Goal: Task Accomplishment & Management: Complete application form

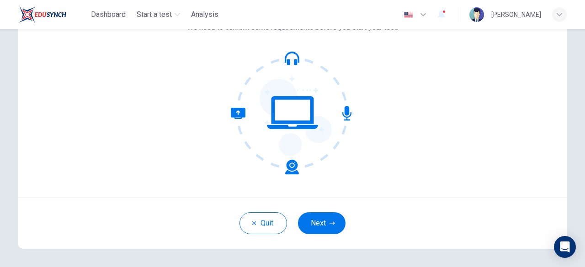
scroll to position [113, 0]
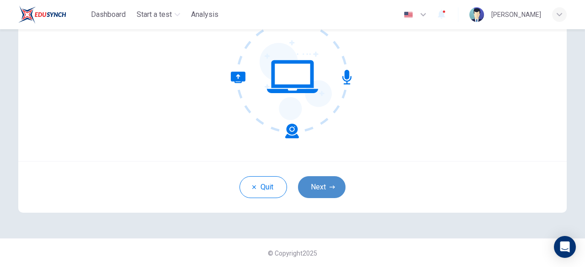
click at [330, 191] on button "Next" at bounding box center [322, 187] width 48 height 22
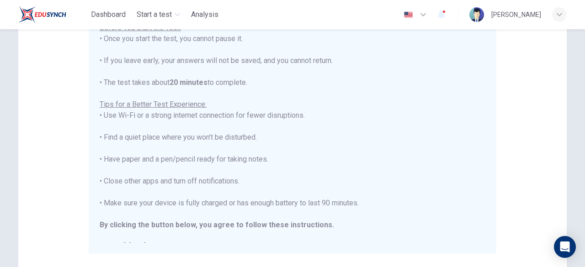
scroll to position [0, 0]
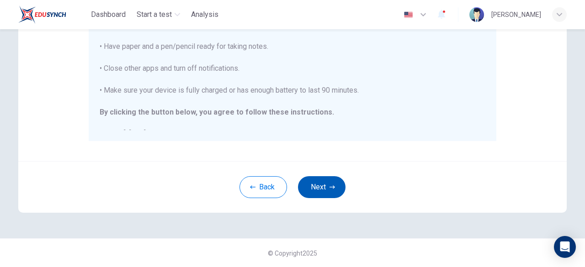
click at [330, 191] on button "Next" at bounding box center [322, 187] width 48 height 22
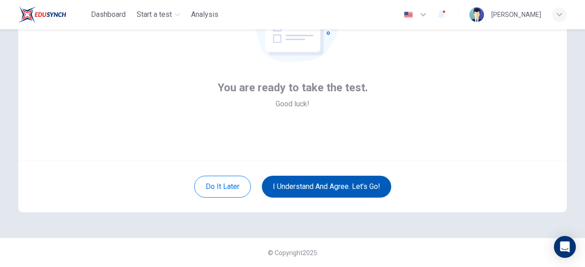
scroll to position [113, 0]
click at [330, 191] on button "I understand and agree. Let’s go!" at bounding box center [326, 187] width 129 height 22
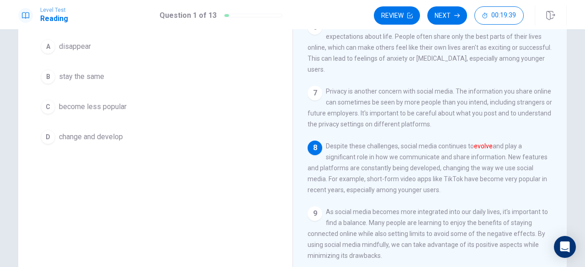
scroll to position [75, 0]
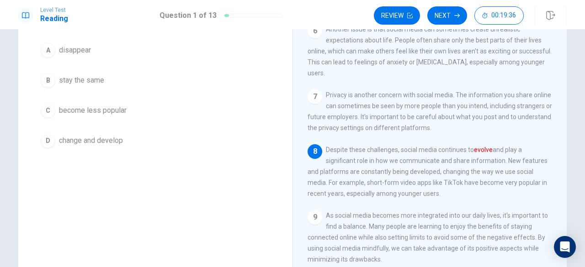
click at [113, 143] on span "change and develop" at bounding box center [91, 140] width 64 height 11
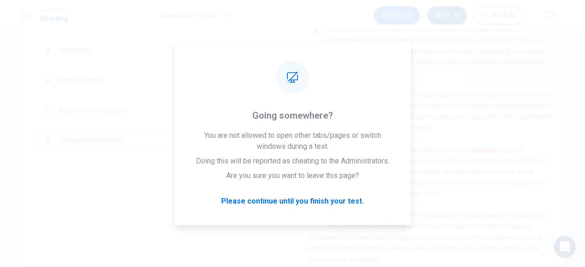
click at [460, 10] on button "Next" at bounding box center [447, 15] width 40 height 18
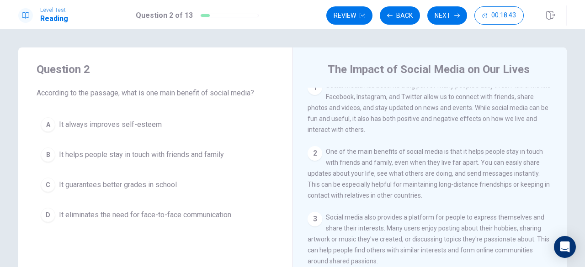
scroll to position [6, 0]
click at [198, 150] on span "It helps people stay in touch with friends and family" at bounding box center [141, 155] width 165 height 11
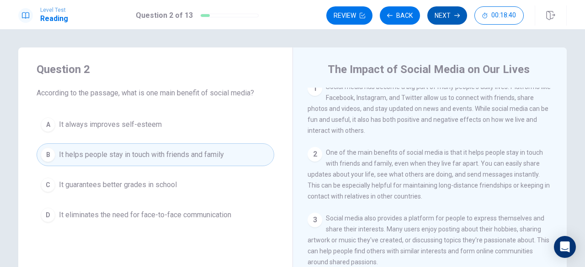
click at [445, 18] on button "Next" at bounding box center [447, 15] width 40 height 18
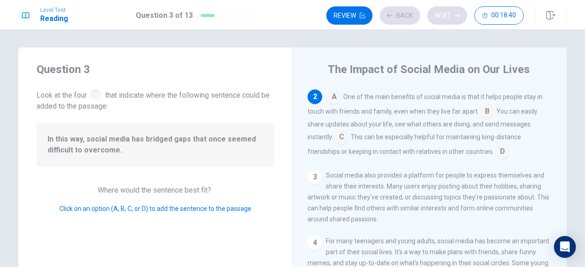
scroll to position [67, 0]
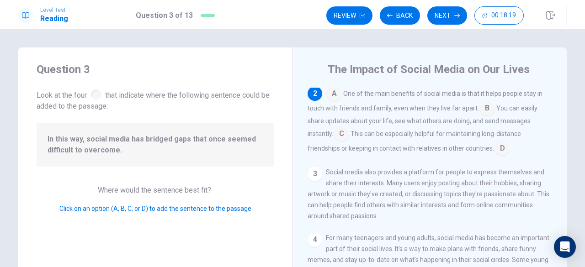
click at [340, 137] on input at bounding box center [341, 135] width 15 height 15
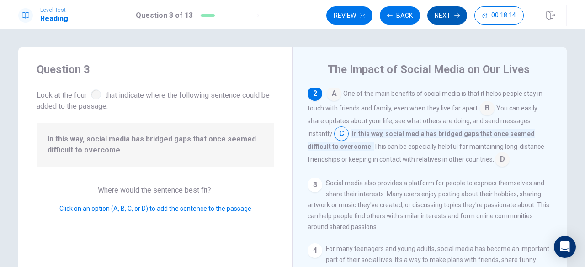
click at [443, 15] on button "Next" at bounding box center [447, 15] width 40 height 18
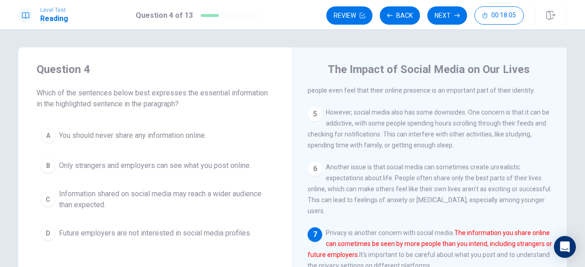
scroll to position [309, 0]
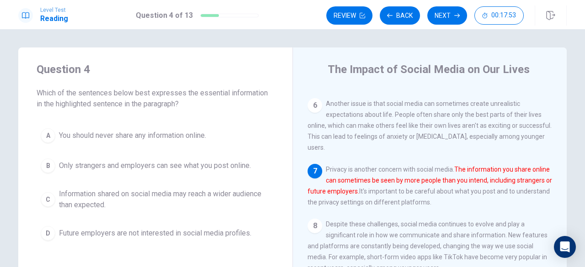
click at [164, 200] on span "Information shared on social media may reach a wider audience than expected." at bounding box center [164, 200] width 211 height 22
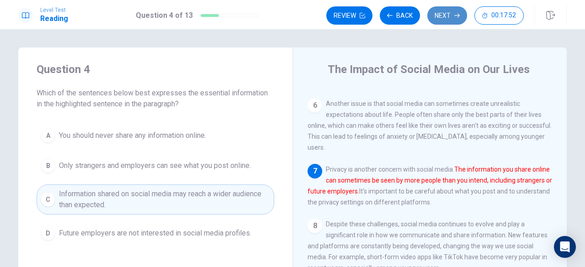
click at [439, 17] on button "Next" at bounding box center [447, 15] width 40 height 18
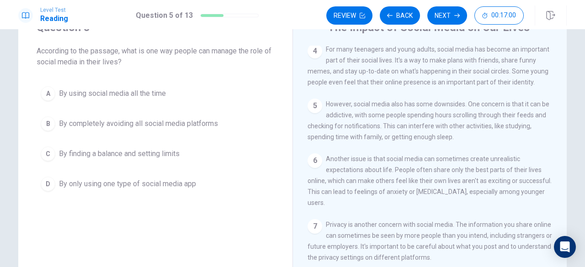
scroll to position [197, 0]
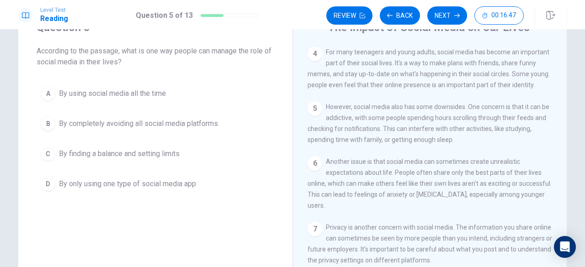
click at [124, 154] on span "By finding a balance and setting limits" at bounding box center [119, 154] width 121 height 11
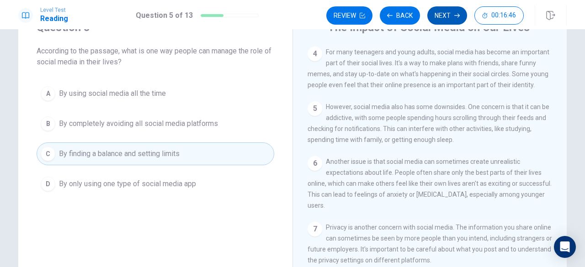
click at [444, 16] on button "Next" at bounding box center [447, 15] width 40 height 18
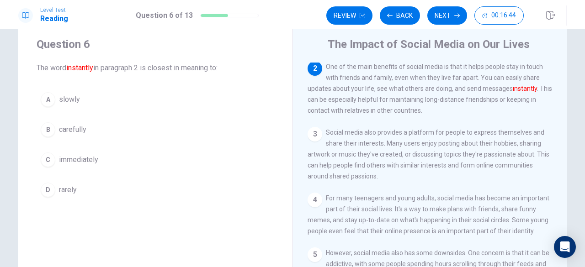
scroll to position [25, 0]
click at [80, 156] on span "immediately" at bounding box center [78, 160] width 39 height 11
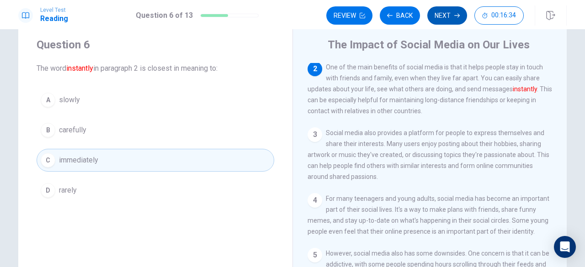
click at [437, 19] on button "Next" at bounding box center [447, 15] width 40 height 18
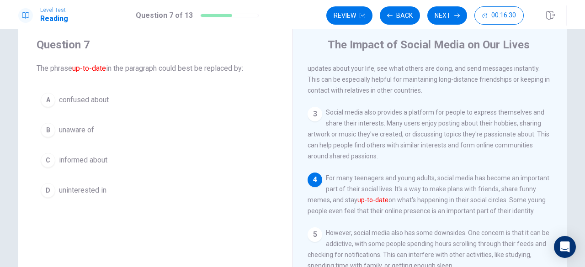
scroll to position [90, 0]
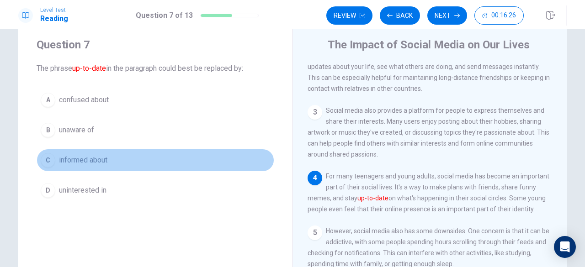
click at [114, 164] on button "C informed about" at bounding box center [156, 160] width 238 height 23
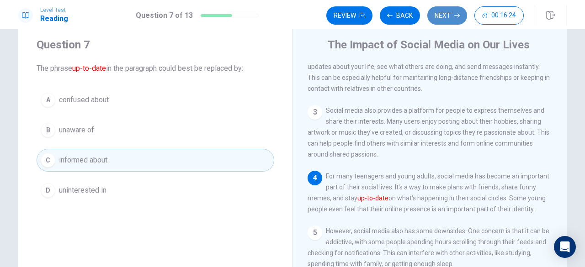
click at [444, 21] on button "Next" at bounding box center [447, 15] width 40 height 18
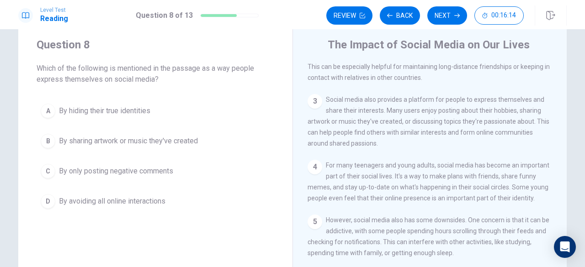
scroll to position [101, 0]
click at [104, 146] on button "B By sharing artwork or music they've created" at bounding box center [156, 141] width 238 height 23
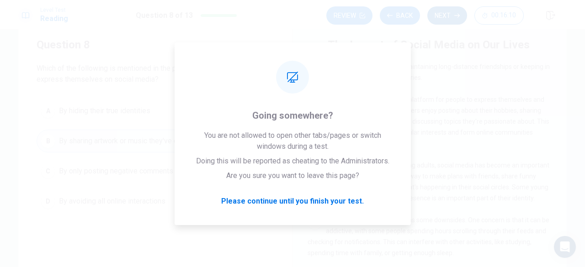
click at [441, 14] on button "Next" at bounding box center [447, 15] width 40 height 18
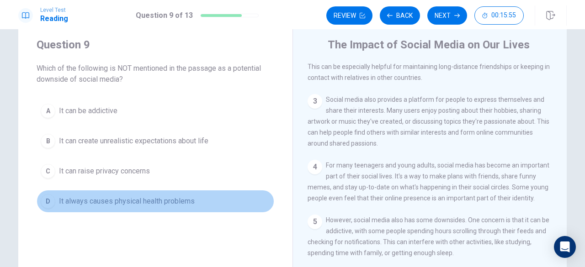
click at [149, 200] on span "It always causes physical health problems" at bounding box center [127, 201] width 136 height 11
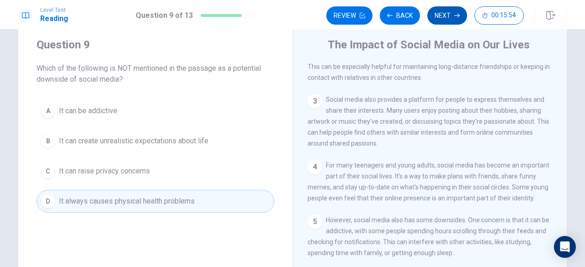
click at [442, 16] on button "Next" at bounding box center [447, 15] width 40 height 18
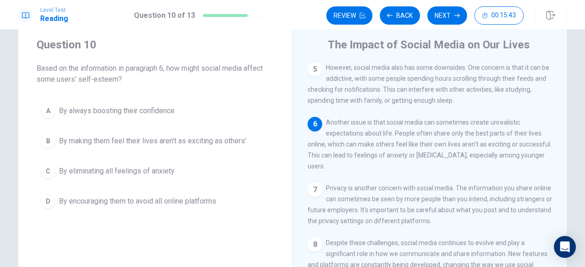
scroll to position [253, 0]
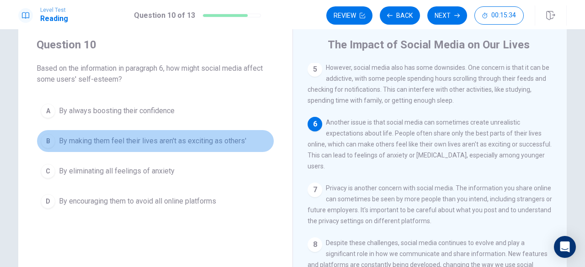
click at [164, 140] on span "By making them feel their lives aren't as exciting as others'" at bounding box center [152, 141] width 187 height 11
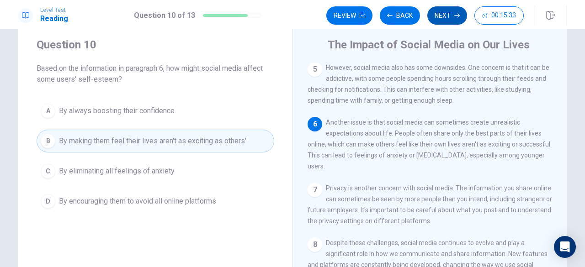
click at [434, 13] on button "Next" at bounding box center [447, 15] width 40 height 18
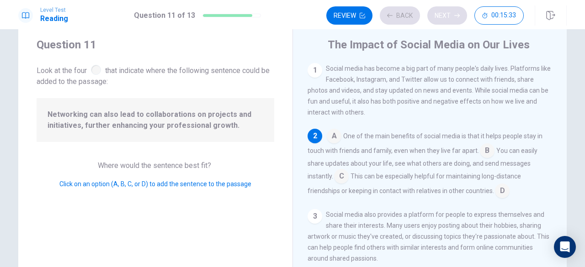
scroll to position [67, 0]
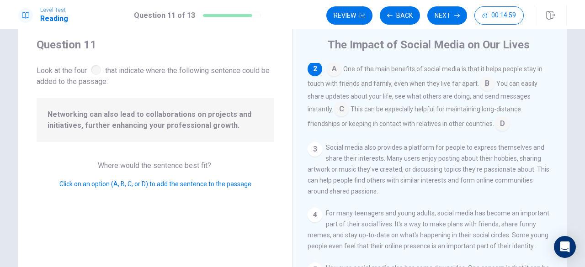
click at [337, 112] on input at bounding box center [341, 110] width 15 height 15
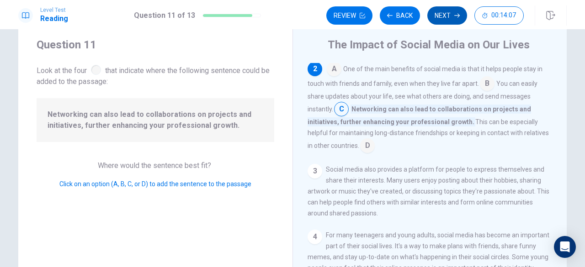
click at [438, 22] on button "Next" at bounding box center [447, 15] width 40 height 18
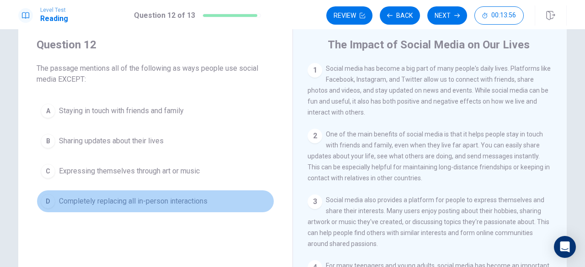
click at [115, 200] on span "Completely replacing all in-person interactions" at bounding box center [133, 201] width 149 height 11
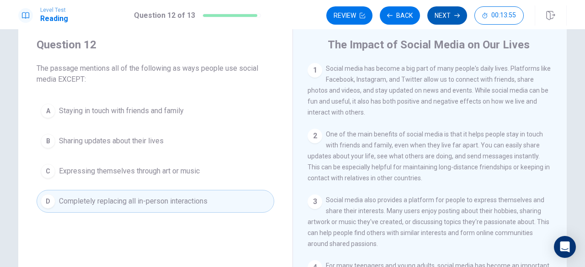
click at [437, 12] on button "Next" at bounding box center [447, 15] width 40 height 18
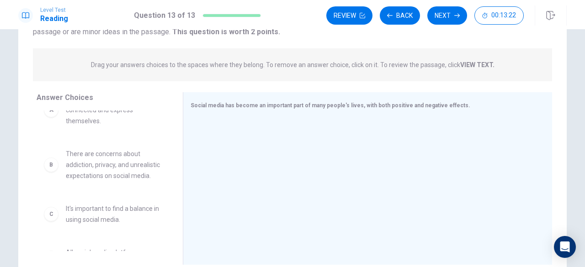
scroll to position [0, 0]
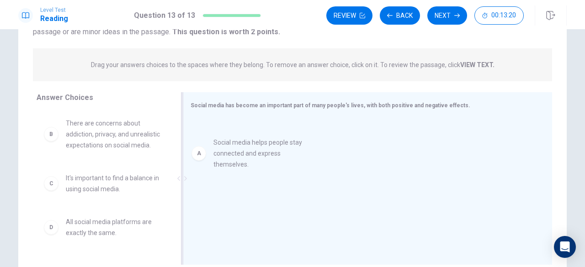
drag, startPoint x: 125, startPoint y: 131, endPoint x: 288, endPoint y: 151, distance: 163.6
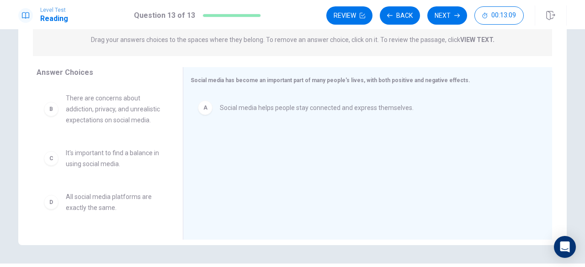
scroll to position [120, 0]
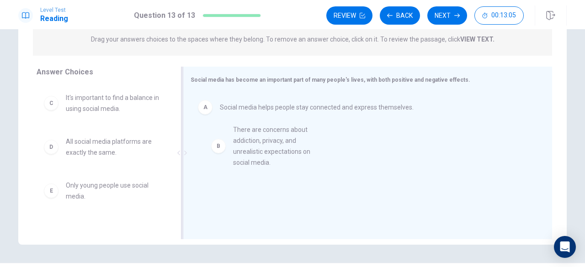
drag, startPoint x: 91, startPoint y: 128, endPoint x: 266, endPoint y: 158, distance: 176.8
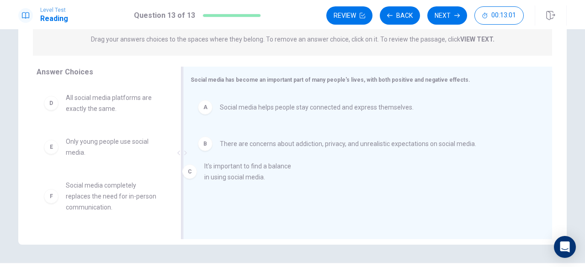
drag, startPoint x: 101, startPoint y: 106, endPoint x: 274, endPoint y: 196, distance: 195.5
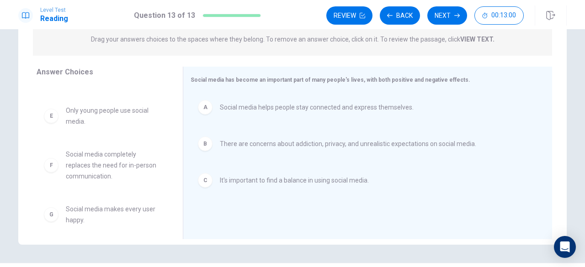
scroll to position [38, 0]
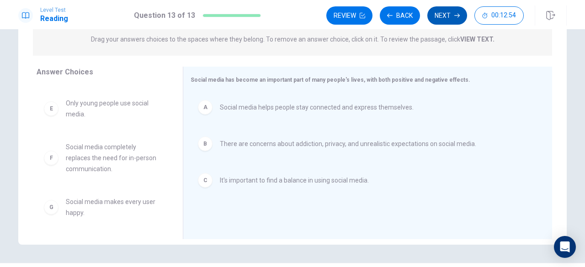
click at [450, 17] on button "Next" at bounding box center [447, 15] width 40 height 18
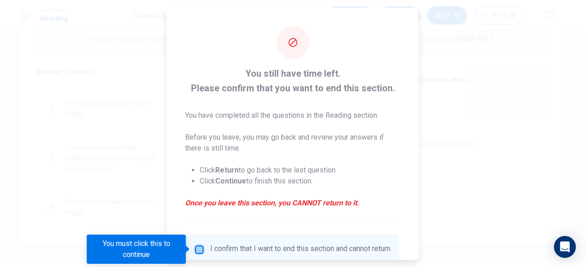
click at [199, 249] on input "You must click this to continue" at bounding box center [199, 249] width 11 height 11
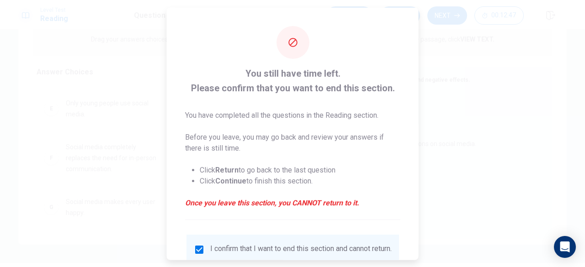
scroll to position [73, 0]
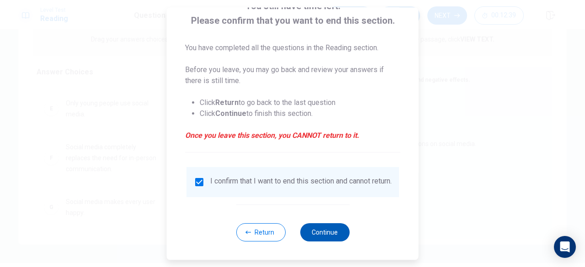
click at [324, 235] on button "Continue" at bounding box center [324, 233] width 49 height 18
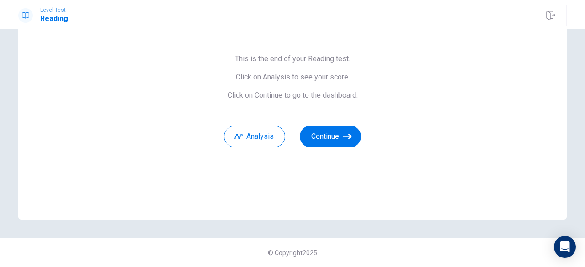
scroll to position [65, 0]
click at [328, 144] on button "Continue" at bounding box center [330, 137] width 61 height 22
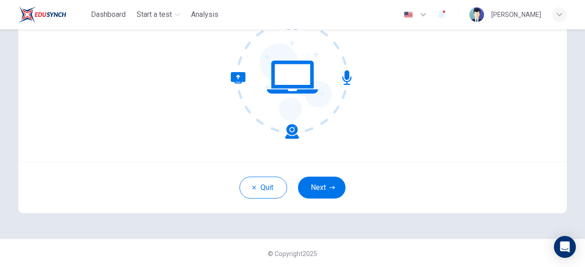
scroll to position [113, 0]
click at [332, 182] on button "Next" at bounding box center [322, 187] width 48 height 22
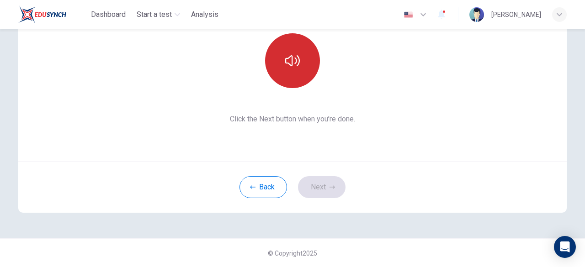
click at [291, 63] on icon "button" at bounding box center [292, 60] width 15 height 15
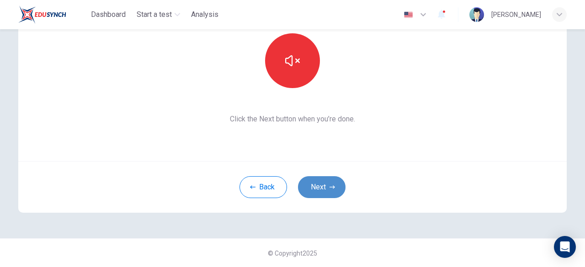
click at [331, 191] on button "Next" at bounding box center [322, 187] width 48 height 22
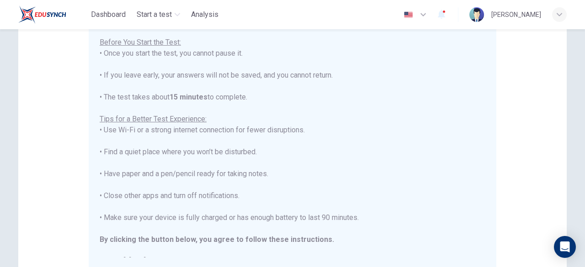
scroll to position [10, 0]
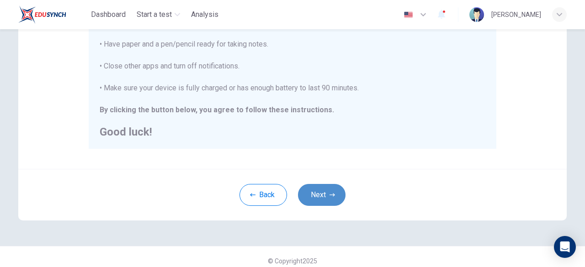
click at [328, 189] on button "Next" at bounding box center [322, 195] width 48 height 22
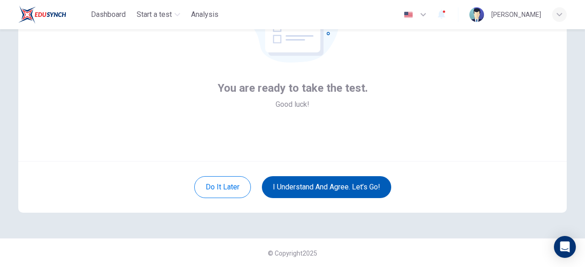
click at [328, 189] on button "I understand and agree. Let’s go!" at bounding box center [326, 187] width 129 height 22
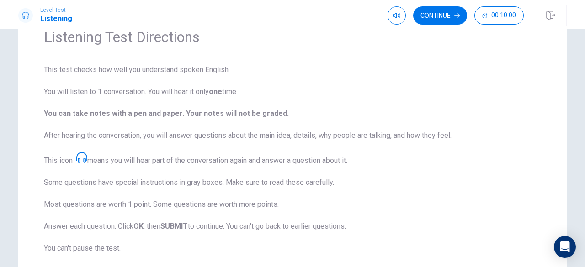
scroll to position [48, 0]
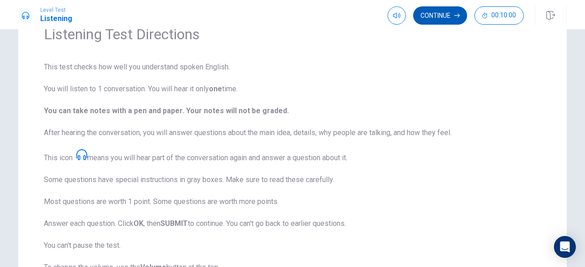
click at [443, 18] on button "Continue" at bounding box center [440, 15] width 54 height 18
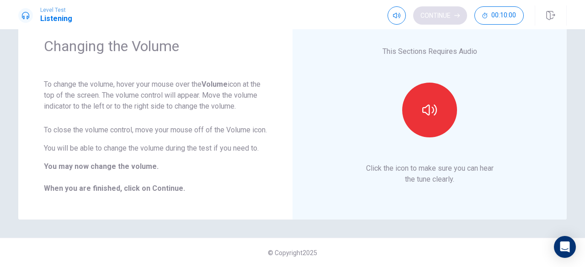
scroll to position [47, 0]
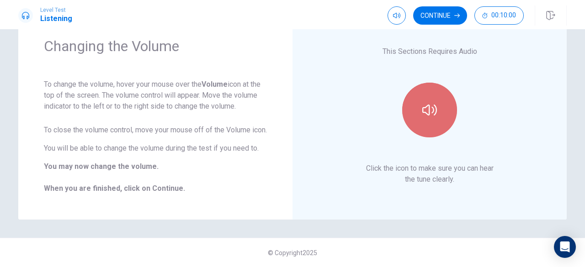
click at [427, 105] on icon "button" at bounding box center [429, 110] width 15 height 11
click at [419, 101] on button "button" at bounding box center [429, 110] width 55 height 55
click at [433, 92] on button "button" at bounding box center [429, 110] width 55 height 55
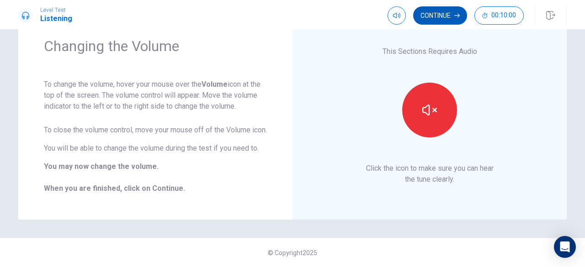
click at [443, 16] on button "Continue" at bounding box center [440, 15] width 54 height 18
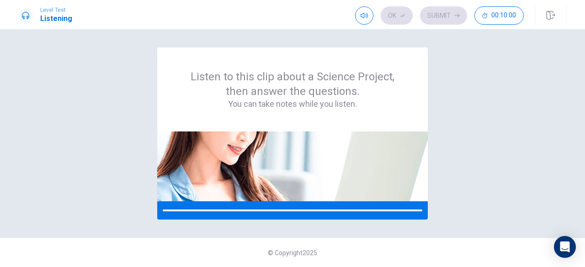
scroll to position [0, 0]
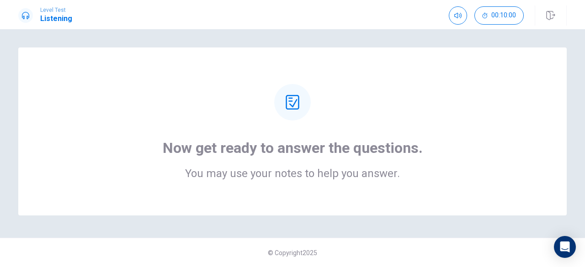
click at [448, 81] on div "Now get ready to answer the questions. You may use your notes to help you answe…" at bounding box center [292, 132] width 549 height 168
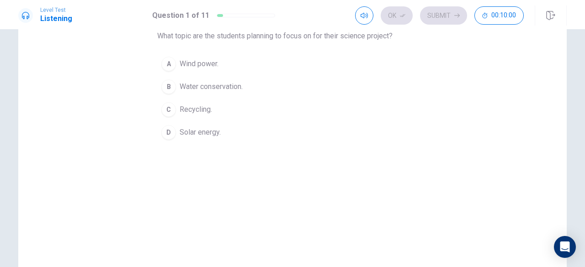
scroll to position [58, 0]
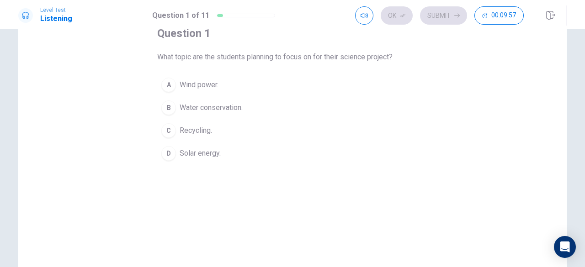
click at [167, 151] on div "D" at bounding box center [168, 153] width 15 height 15
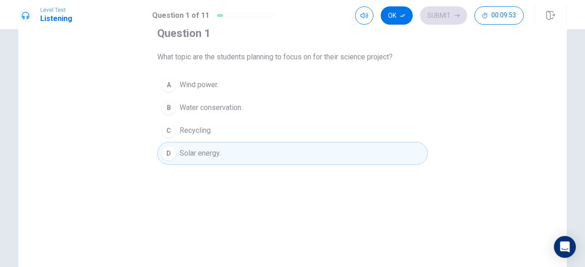
click at [161, 85] on div "A" at bounding box center [168, 85] width 15 height 15
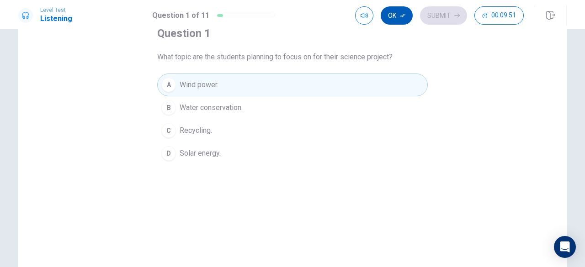
click at [403, 17] on icon "button" at bounding box center [402, 15] width 5 height 5
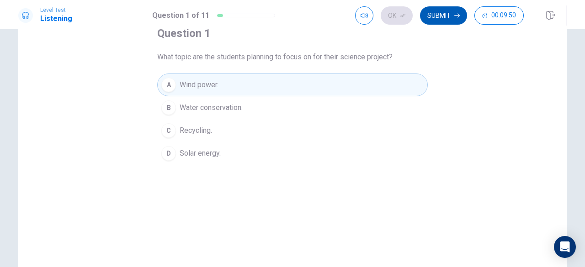
click at [444, 12] on button "Submit" at bounding box center [443, 15] width 47 height 18
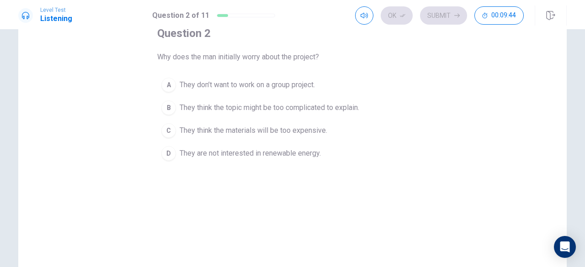
click at [251, 104] on span "They think the topic might be too complicated to explain." at bounding box center [270, 107] width 180 height 11
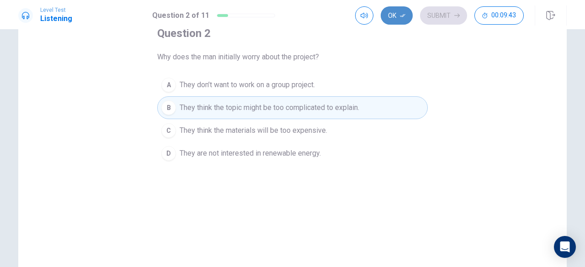
click at [390, 17] on button "Ok" at bounding box center [397, 15] width 32 height 18
click at [427, 18] on button "Submit" at bounding box center [443, 15] width 47 height 18
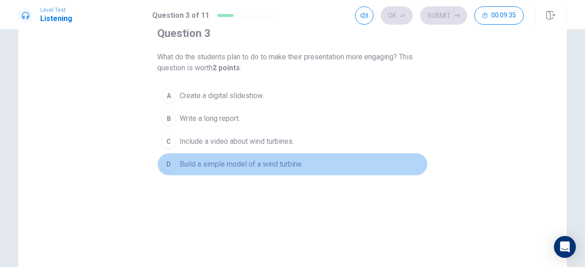
click at [238, 153] on button "D Build a simple model of a wind turbine." at bounding box center [292, 164] width 271 height 23
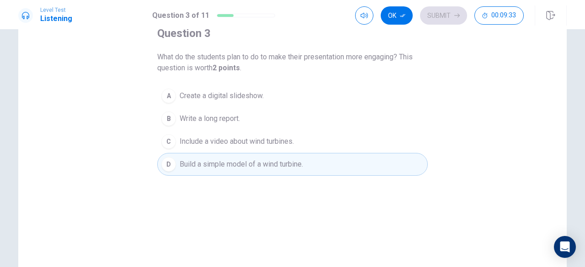
click at [337, 158] on button "D Build a simple model of a wind turbine." at bounding box center [292, 164] width 271 height 23
click at [384, 22] on div "Ok Submit 00:09:33" at bounding box center [439, 15] width 169 height 18
click at [391, 20] on button "Ok" at bounding box center [397, 15] width 32 height 18
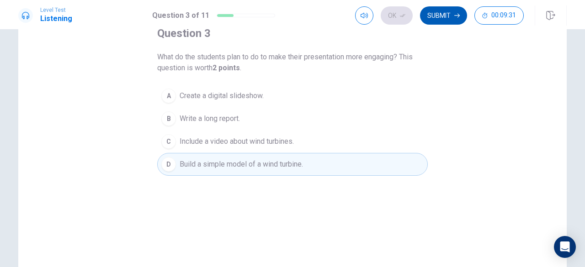
click at [425, 21] on button "Submit" at bounding box center [443, 15] width 47 height 18
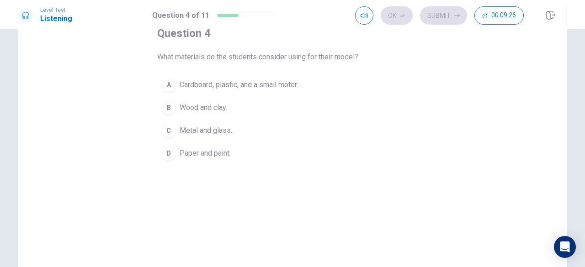
click at [231, 80] on span "Cardboard, plastic, and a small motor." at bounding box center [239, 85] width 118 height 11
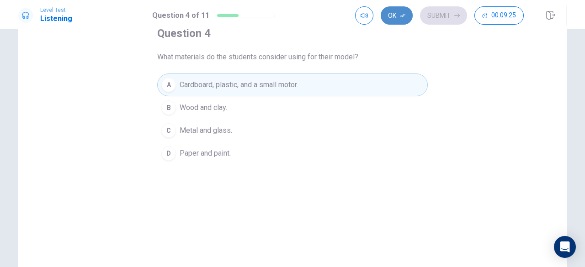
click at [392, 17] on button "Ok" at bounding box center [397, 15] width 32 height 18
click at [431, 18] on button "Submit" at bounding box center [443, 15] width 47 height 18
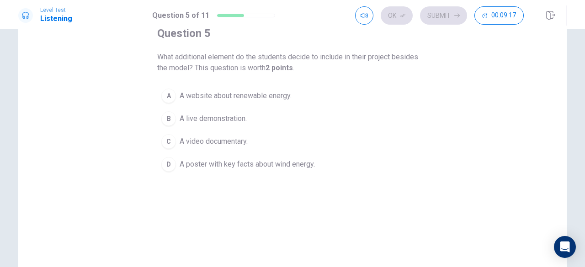
click at [212, 168] on span "A poster with key facts about wind energy." at bounding box center [247, 164] width 135 height 11
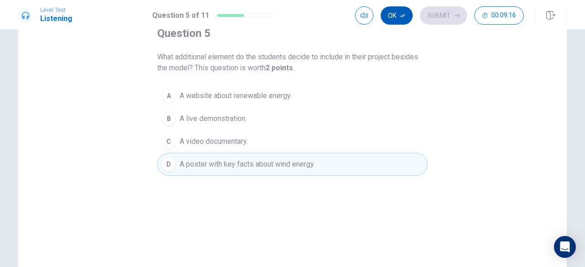
click at [398, 10] on button "Ok" at bounding box center [397, 15] width 32 height 18
click at [452, 21] on button "Submit" at bounding box center [443, 15] width 47 height 18
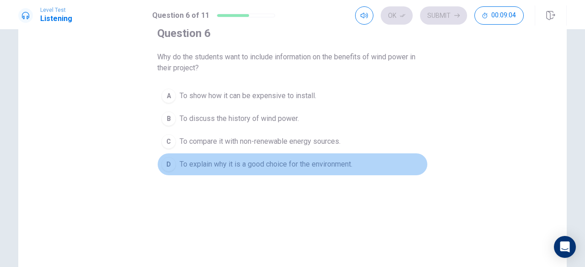
click at [255, 167] on span "To explain why it is a good choice for the environment." at bounding box center [266, 164] width 173 height 11
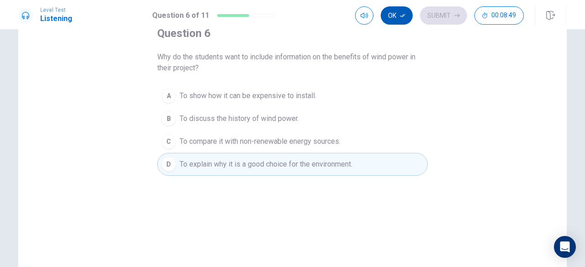
click at [390, 16] on button "Ok" at bounding box center [397, 15] width 32 height 18
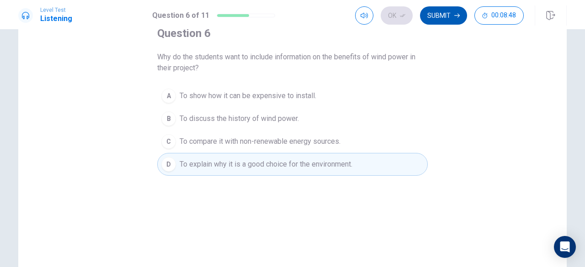
click at [454, 14] on icon "button" at bounding box center [456, 15] width 5 height 5
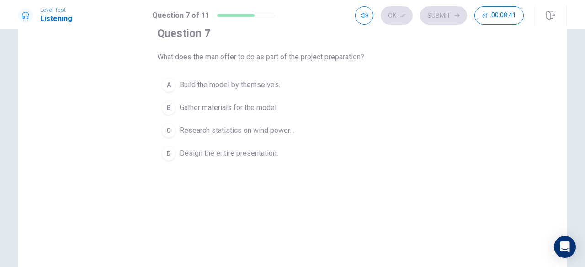
click at [200, 127] on span "Research statistics on wind power. ." at bounding box center [237, 130] width 115 height 11
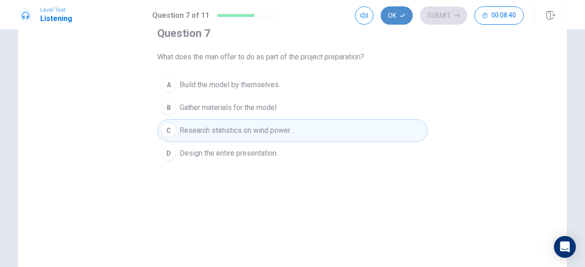
click at [400, 14] on button "Ok" at bounding box center [397, 15] width 32 height 18
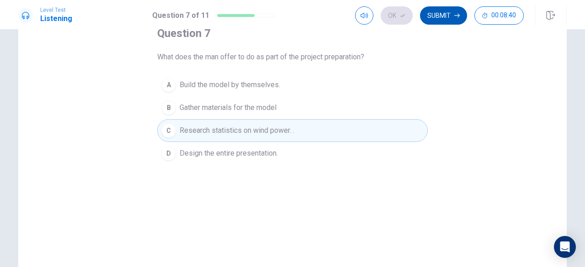
click at [427, 18] on button "Submit" at bounding box center [443, 15] width 47 height 18
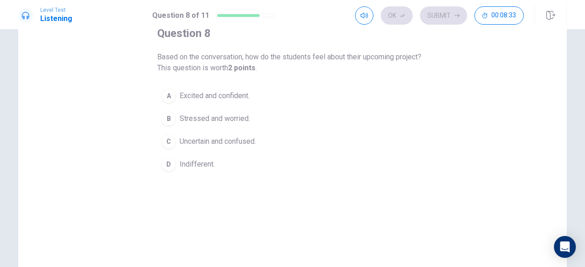
click at [171, 90] on div "A" at bounding box center [168, 96] width 15 height 15
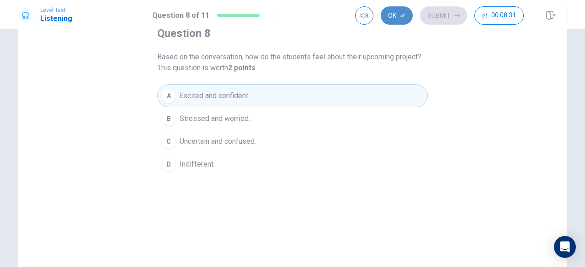
click at [396, 14] on button "Ok" at bounding box center [397, 15] width 32 height 18
click at [427, 16] on button "Submit" at bounding box center [443, 15] width 47 height 18
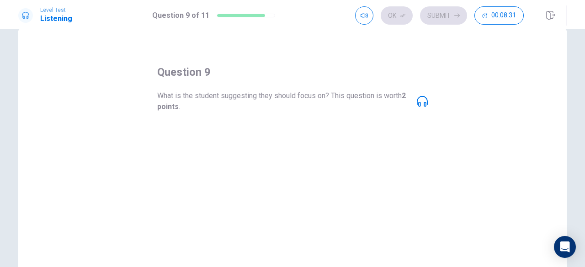
scroll to position [17, 0]
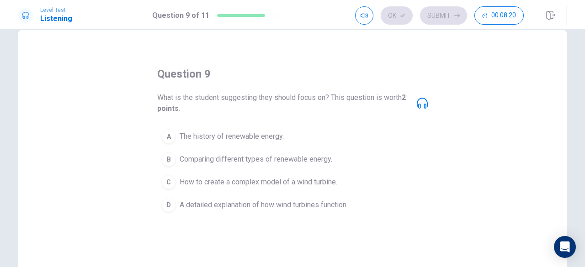
click at [259, 203] on span "A detailed explanation of how wind turbines function." at bounding box center [264, 205] width 168 height 11
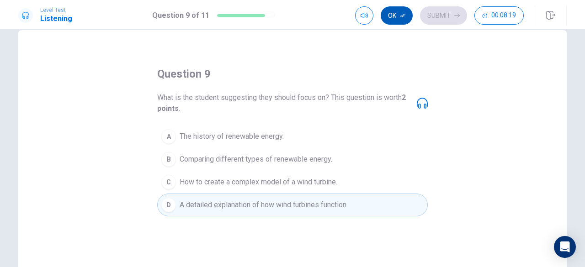
click at [394, 22] on button "Ok" at bounding box center [397, 15] width 32 height 18
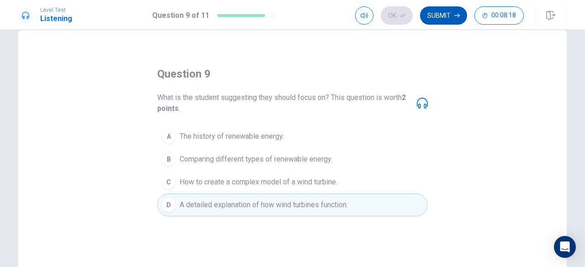
click at [443, 14] on button "Submit" at bounding box center [443, 15] width 47 height 18
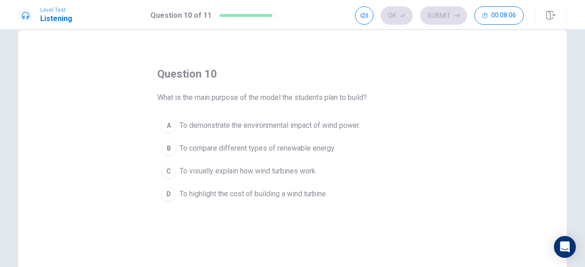
click at [248, 173] on span "To visually explain how wind turbines work." at bounding box center [248, 171] width 137 height 11
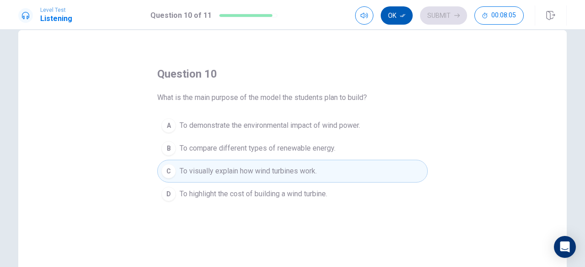
click at [396, 15] on button "Ok" at bounding box center [397, 15] width 32 height 18
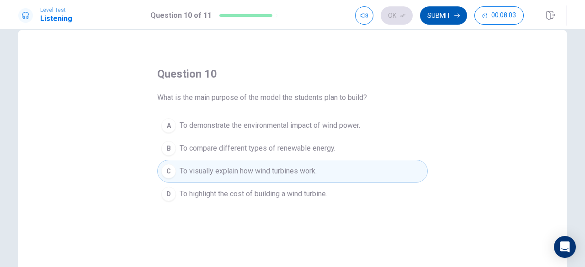
click at [443, 14] on button "Submit" at bounding box center [443, 15] width 47 height 18
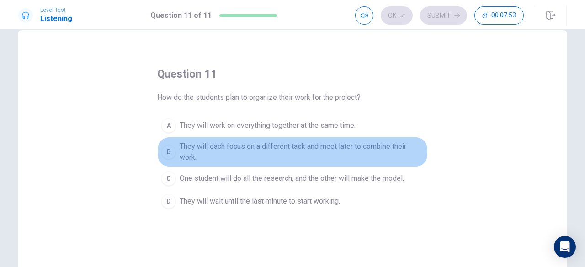
click at [249, 150] on span "They will each focus on a different task and meet later to combine their work." at bounding box center [302, 152] width 244 height 22
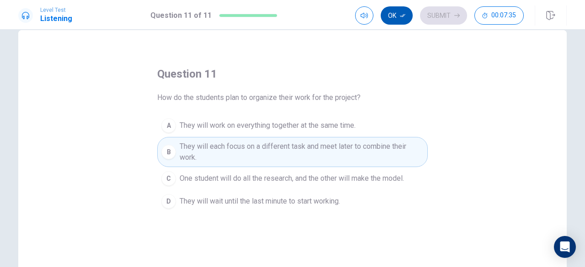
click at [398, 16] on button "Ok" at bounding box center [397, 15] width 32 height 18
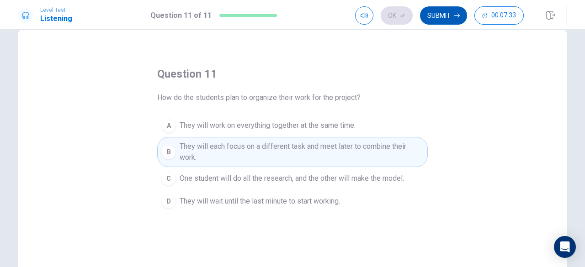
click at [438, 13] on button "Submit" at bounding box center [443, 15] width 47 height 18
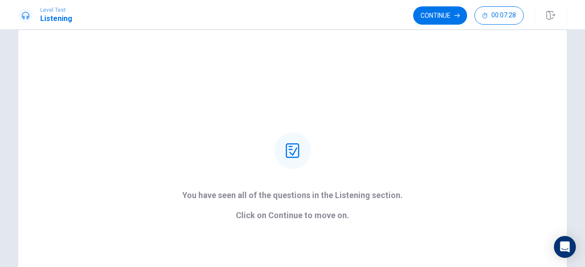
click at [437, 26] on div "Level Test Listening Continue 00:07:28" at bounding box center [292, 14] width 585 height 29
click at [433, 22] on button "Continue" at bounding box center [440, 15] width 54 height 18
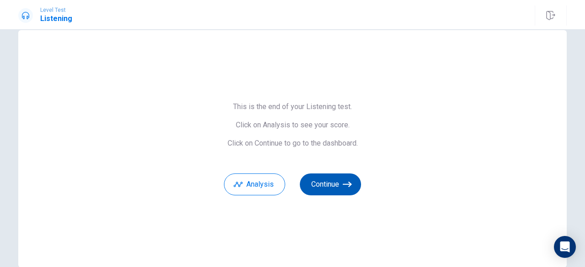
click at [325, 182] on button "Continue" at bounding box center [330, 185] width 61 height 22
